Goal: Task Accomplishment & Management: Manage account settings

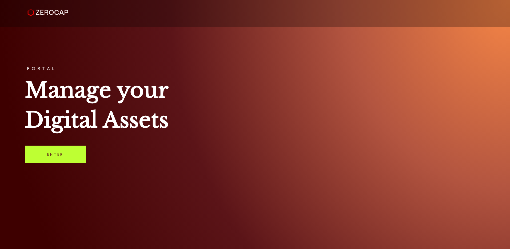
click at [56, 158] on link "Enter" at bounding box center [55, 154] width 61 height 18
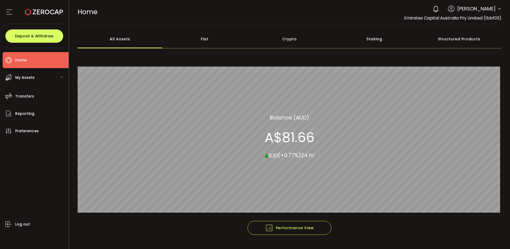
click at [31, 76] on span "My Assets" at bounding box center [24, 78] width 19 height 8
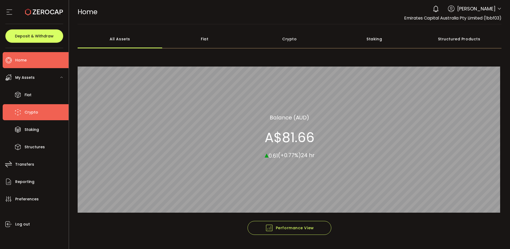
click at [35, 109] on span "Crypto" at bounding box center [32, 112] width 14 height 8
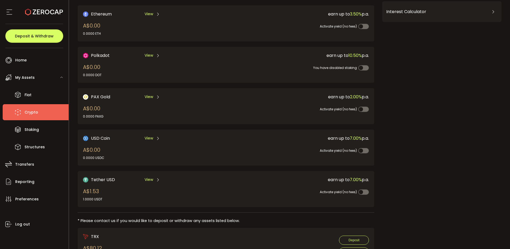
scroll to position [110, 0]
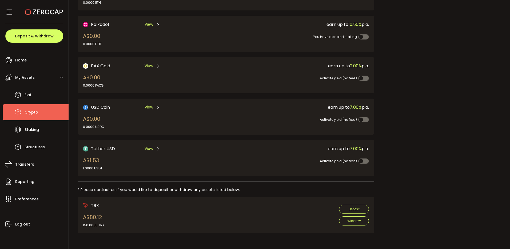
click at [149, 149] on span "View" at bounding box center [149, 149] width 9 height 6
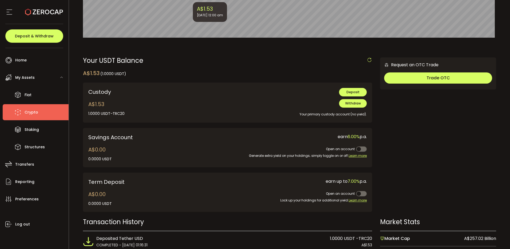
scroll to position [158, 0]
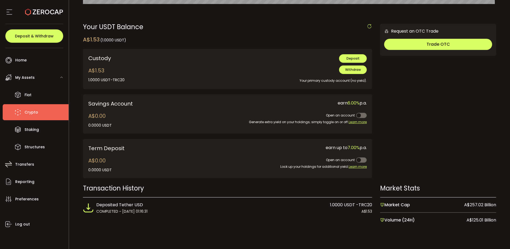
click at [21, 76] on span "My Assets" at bounding box center [24, 78] width 19 height 8
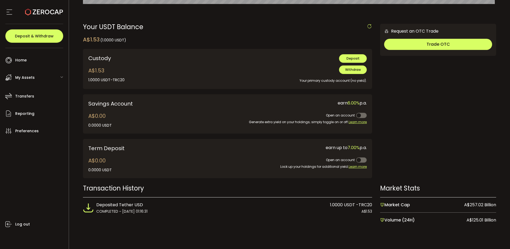
click at [23, 79] on span "My Assets" at bounding box center [24, 78] width 19 height 8
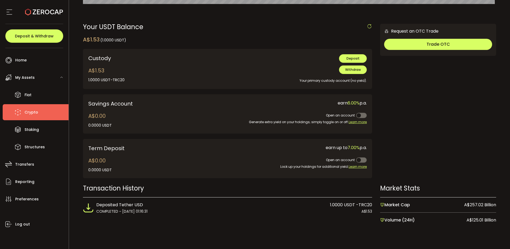
click at [30, 112] on span "Crypto" at bounding box center [32, 112] width 14 height 8
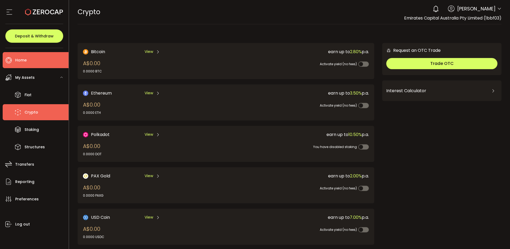
click at [23, 58] on span "Home" at bounding box center [20, 60] width 11 height 8
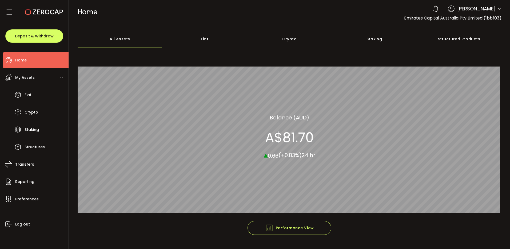
click at [498, 9] on icon at bounding box center [499, 9] width 4 height 4
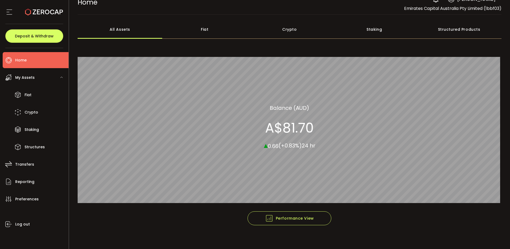
scroll to position [14, 0]
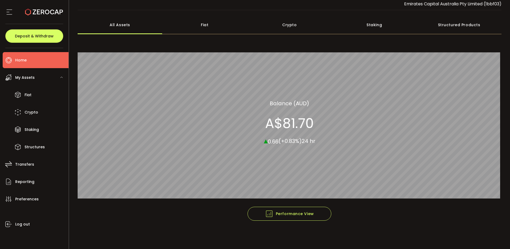
click at [37, 10] on use at bounding box center [44, 12] width 38 height 7
click at [7, 14] on icon at bounding box center [9, 12] width 8 height 8
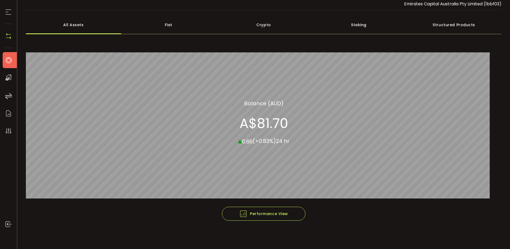
click at [8, 56] on icon at bounding box center [9, 60] width 8 height 8
click at [7, 65] on li "Home" at bounding box center [11, 60] width 17 height 16
click at [7, 15] on icon at bounding box center [8, 12] width 8 height 8
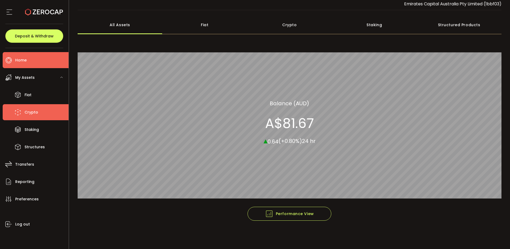
click at [31, 110] on span "Crypto" at bounding box center [32, 112] width 14 height 8
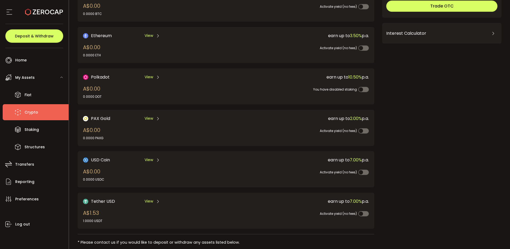
scroll to position [110, 0]
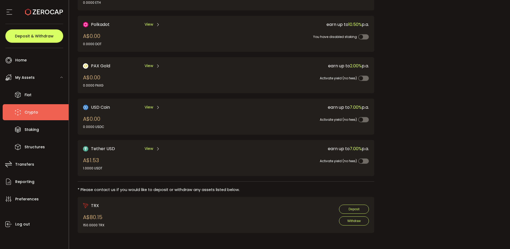
drag, startPoint x: 102, startPoint y: 198, endPoint x: 97, endPoint y: 205, distance: 8.8
click at [102, 198] on div "TRX A$80.15 150.0000 TRX Deposit Withdraw" at bounding box center [226, 215] width 297 height 36
click at [94, 208] on span "TRX" at bounding box center [95, 205] width 8 height 7
click at [93, 204] on span "TRX" at bounding box center [95, 205] width 8 height 7
click at [90, 221] on div "A$80.15 150.0000 TRX" at bounding box center [93, 220] width 21 height 14
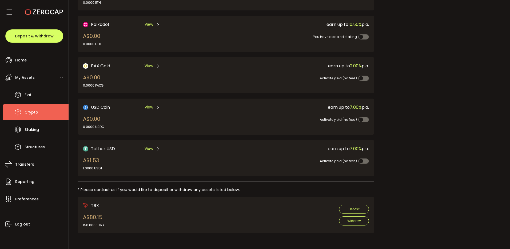
click at [94, 226] on div "150.0000 TRX" at bounding box center [93, 224] width 21 height 5
click at [91, 203] on span "TRX" at bounding box center [95, 205] width 8 height 7
click at [90, 202] on div "TRX" at bounding box center [93, 205] width 21 height 7
click at [93, 210] on div "TRX A$80.15 150.0000 TRX" at bounding box center [93, 214] width 21 height 25
click at [97, 220] on div "A$80.15 150.0000 TRX" at bounding box center [93, 220] width 21 height 14
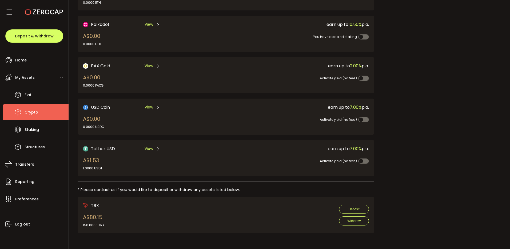
click at [92, 205] on span "TRX" at bounding box center [95, 205] width 8 height 7
drag, startPoint x: 88, startPoint y: 222, endPoint x: 88, endPoint y: 219, distance: 2.9
click at [88, 220] on div "A$80.15 150.0000 TRX" at bounding box center [93, 220] width 21 height 14
drag, startPoint x: 88, startPoint y: 219, endPoint x: 92, endPoint y: 208, distance: 12.0
click at [92, 201] on div "TRX A$80.15 150.0000 TRX Deposit Withdraw" at bounding box center [226, 215] width 297 height 36
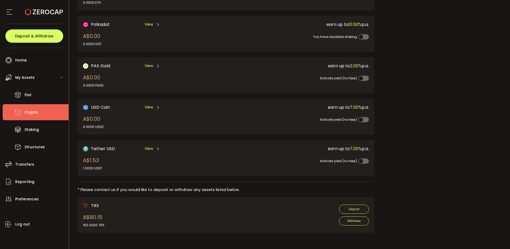
click at [94, 220] on div "A$80.15 150.0000 TRX" at bounding box center [93, 220] width 21 height 14
click at [93, 222] on div "A$80.15 150.0000 TRX" at bounding box center [93, 220] width 21 height 14
click at [355, 219] on span "Withdraw" at bounding box center [353, 221] width 13 height 4
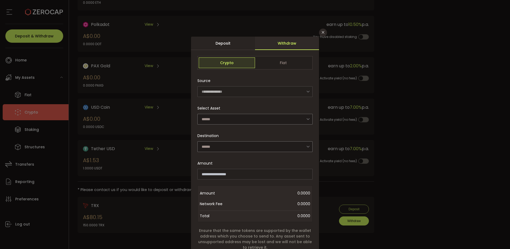
scroll to position [0, 0]
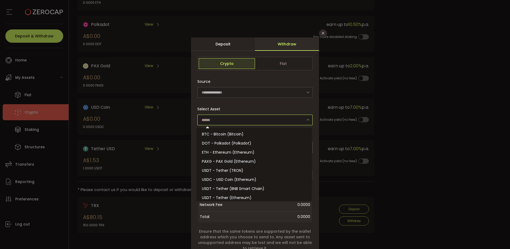
click at [228, 117] on input "dialog" at bounding box center [254, 119] width 115 height 11
click at [232, 169] on span "USDT - Tether (TRON)" at bounding box center [222, 170] width 41 height 5
type input "**********"
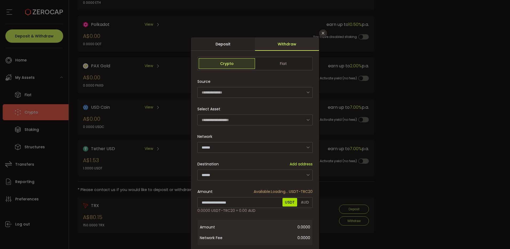
type input "****"
click at [283, 172] on input "dialog" at bounding box center [254, 174] width 115 height 11
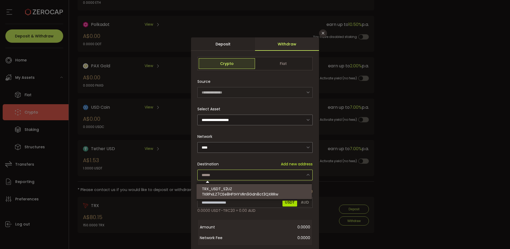
click at [246, 223] on span "0.0000" at bounding box center [276, 226] width 68 height 11
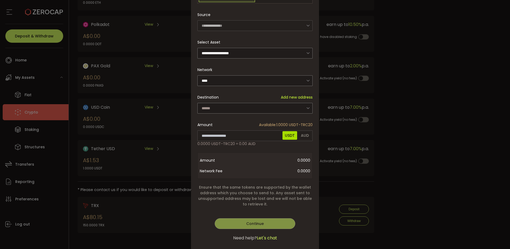
scroll to position [79, 0]
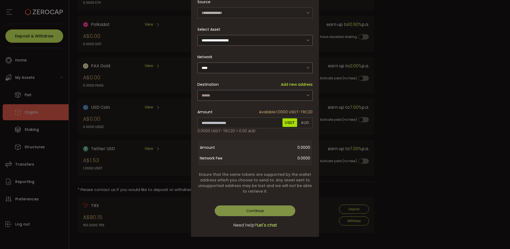
click at [166, 209] on div "**********" at bounding box center [255, 124] width 510 height 249
click at [296, 223] on div "Need help? Let's chat" at bounding box center [254, 225] width 115 height 6
click at [316, 208] on div "**********" at bounding box center [255, 106] width 128 height 262
drag, startPoint x: 312, startPoint y: 207, endPoint x: 307, endPoint y: 202, distance: 7.0
click at [312, 206] on div "**********" at bounding box center [255, 106] width 128 height 262
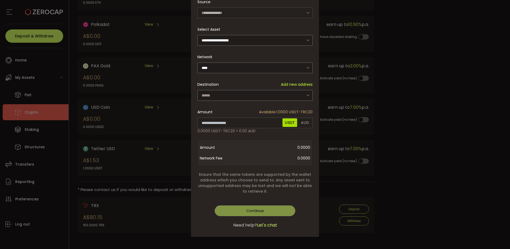
drag, startPoint x: 307, startPoint y: 202, endPoint x: 303, endPoint y: 197, distance: 5.7
click at [306, 201] on div "Continue Verify Go Back Submit Continue" at bounding box center [254, 208] width 115 height 16
click at [299, 194] on div "**********" at bounding box center [254, 109] width 115 height 225
drag, startPoint x: 261, startPoint y: 163, endPoint x: 260, endPoint y: 159, distance: 4.2
click at [261, 162] on div "Destination Asset Tether USD (USDT) Amount 0.0000 Network Fee 0.0000 Total 0.00…" at bounding box center [254, 153] width 115 height 26
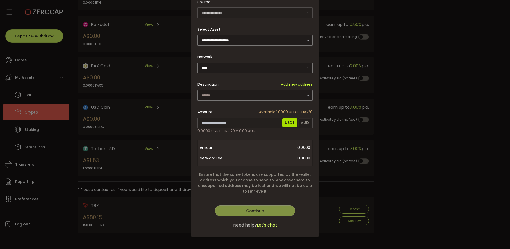
drag, startPoint x: 260, startPoint y: 159, endPoint x: 248, endPoint y: 144, distance: 19.4
click at [258, 154] on span "0.0000" at bounding box center [276, 158] width 68 height 11
click at [248, 143] on span "0.0000" at bounding box center [276, 147] width 68 height 11
click at [415, 86] on div "**********" at bounding box center [255, 124] width 510 height 249
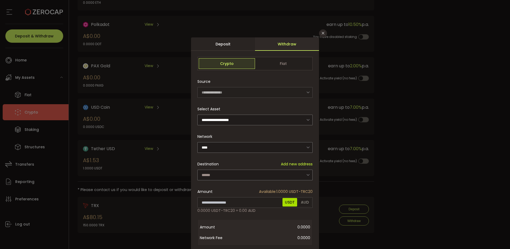
click at [215, 38] on div "Deposit" at bounding box center [223, 43] width 64 height 13
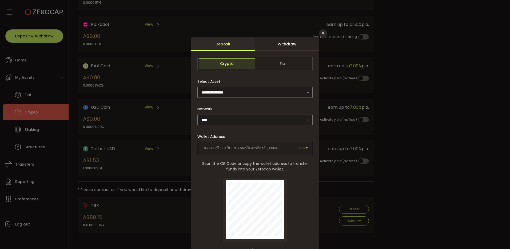
click at [369, 53] on div "**********" at bounding box center [255, 124] width 510 height 249
click at [322, 33] on icon "Close" at bounding box center [323, 33] width 4 height 4
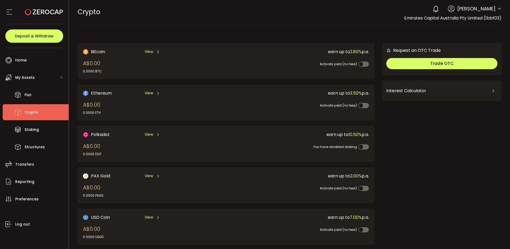
click at [151, 49] on div "View" at bounding box center [152, 51] width 15 height 7
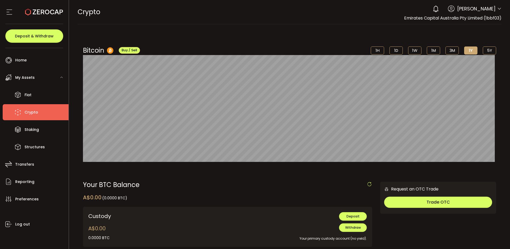
click at [499, 8] on icon at bounding box center [499, 9] width 4 height 4
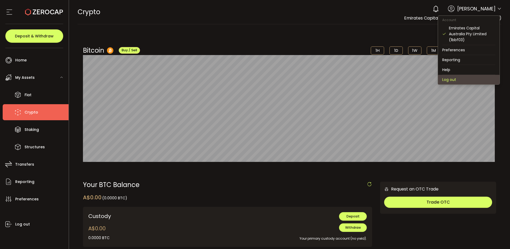
click at [469, 81] on li "Log out" at bounding box center [469, 80] width 62 height 10
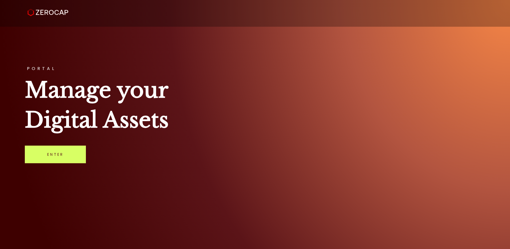
drag, startPoint x: 0, startPoint y: 0, endPoint x: 394, endPoint y: 101, distance: 406.7
